Goal: Information Seeking & Learning: Learn about a topic

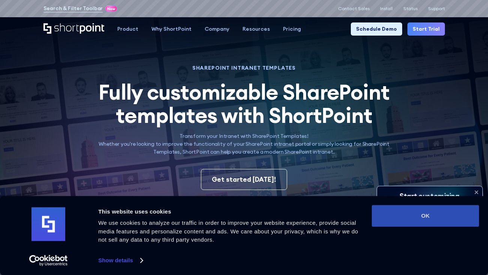
click at [409, 218] on button "OK" at bounding box center [425, 216] width 107 height 22
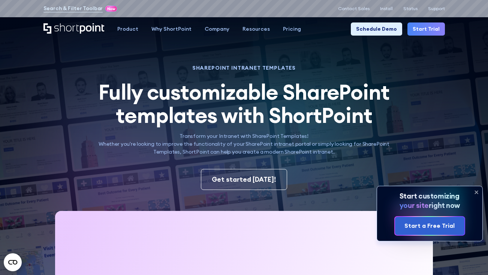
click at [476, 192] on icon at bounding box center [476, 192] width 3 height 3
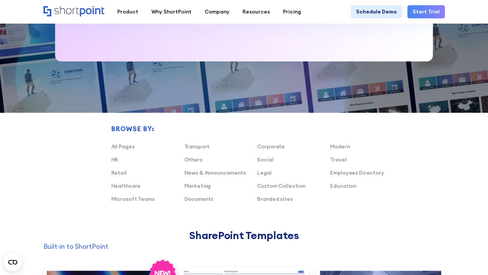
scroll to position [408, 0]
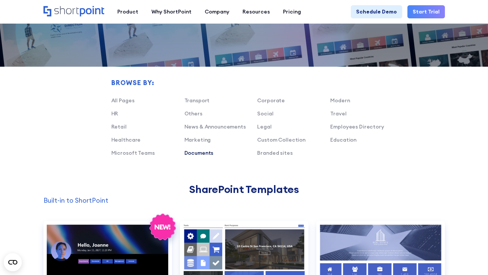
click at [204, 155] on link "Documents" at bounding box center [198, 152] width 29 height 7
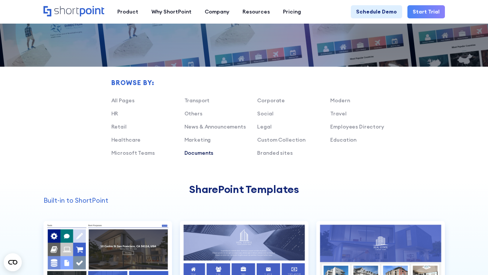
click at [204, 155] on link "Documents" at bounding box center [198, 152] width 29 height 7
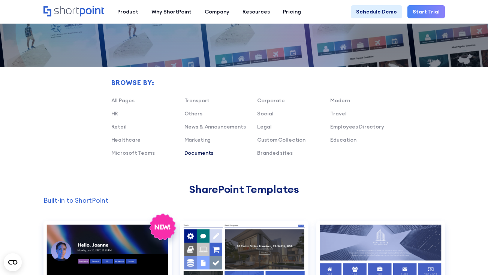
click at [197, 152] on link "Documents" at bounding box center [198, 152] width 29 height 7
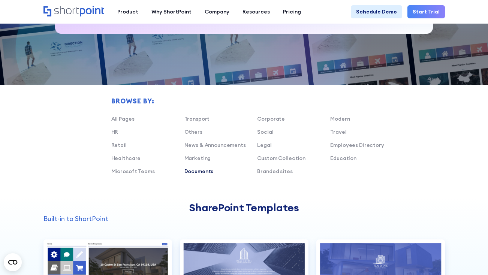
scroll to position [384, 0]
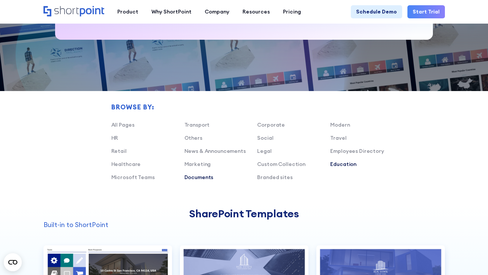
click at [335, 166] on link "Education" at bounding box center [343, 164] width 26 height 7
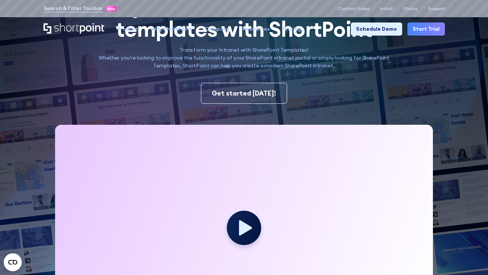
scroll to position [0, 0]
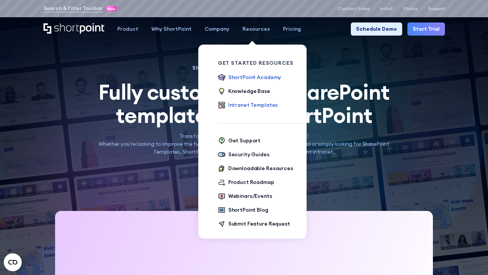
click at [259, 79] on div "ShortPoint Academy" at bounding box center [254, 77] width 53 height 8
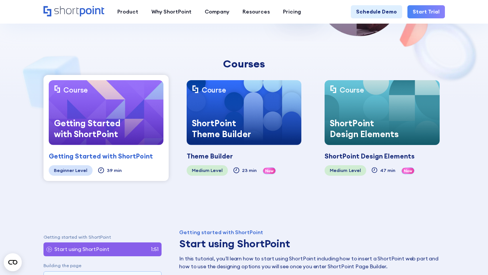
scroll to position [134, 0]
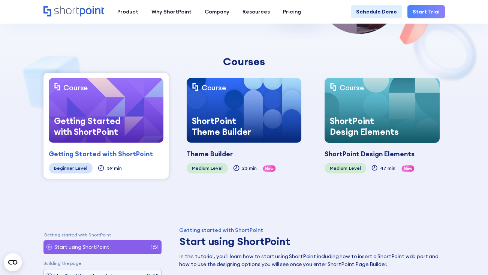
click at [119, 122] on div "Getting Started with ShortPoint" at bounding box center [90, 126] width 83 height 33
click at [128, 120] on div "Getting Started with ShortPoint" at bounding box center [90, 126] width 83 height 33
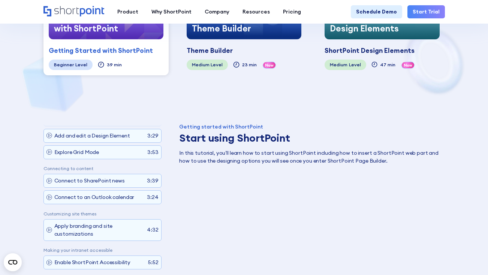
scroll to position [0, 0]
